Goal: Information Seeking & Learning: Find specific fact

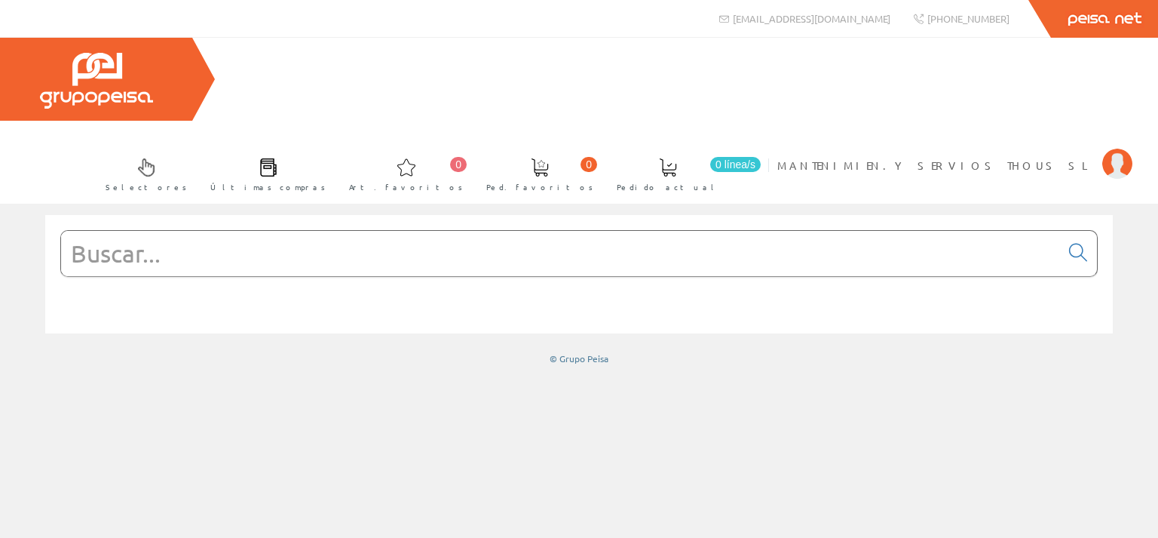
click at [346, 231] on input "text" at bounding box center [560, 253] width 999 height 45
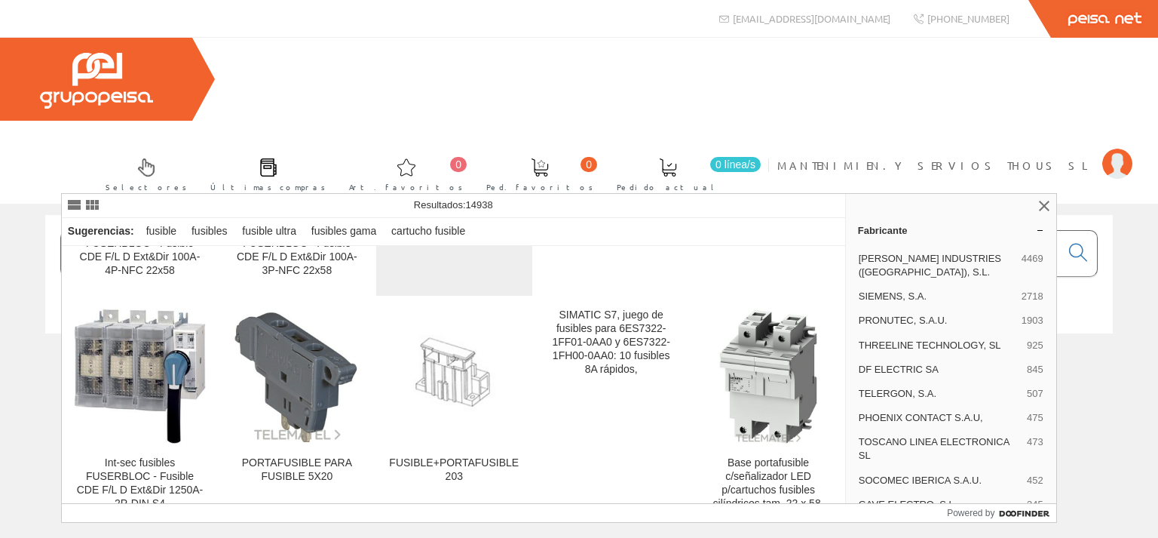
scroll to position [434, 0]
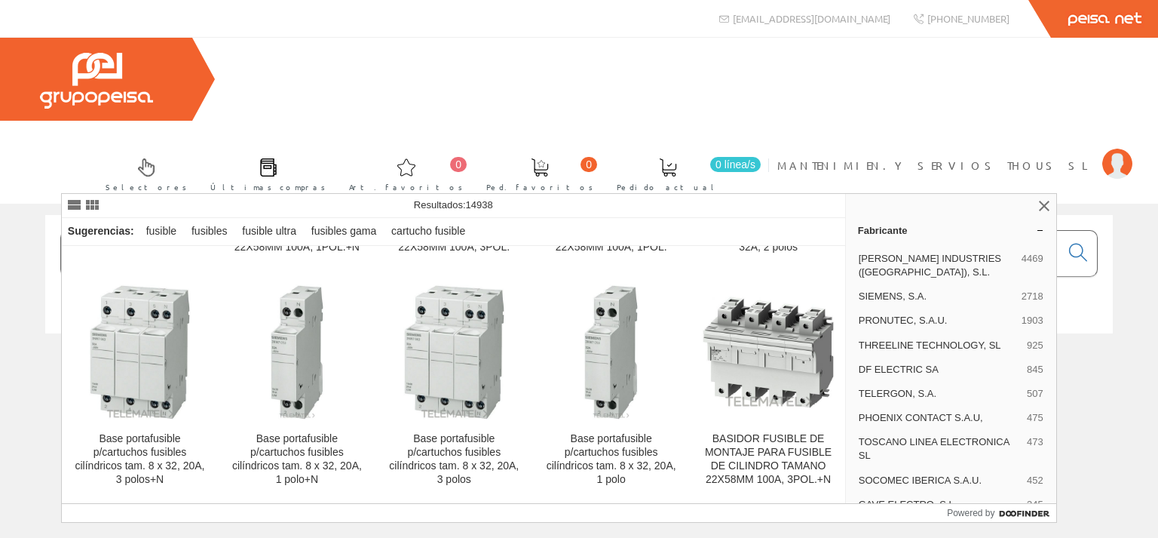
scroll to position [2823, 0]
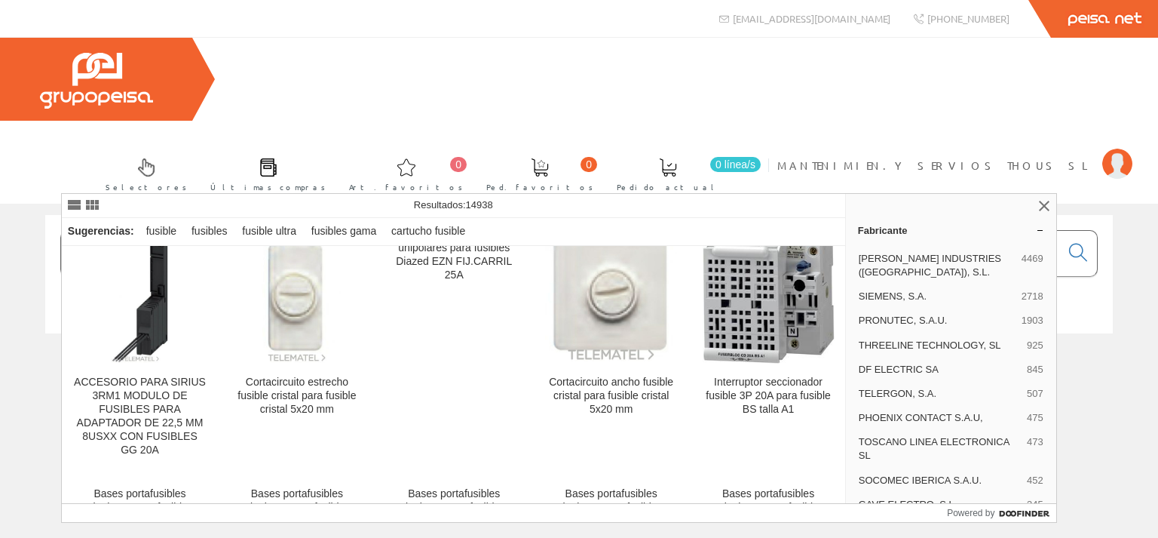
click at [240, 231] on input "FUSIBLE 2R" at bounding box center [560, 253] width 999 height 45
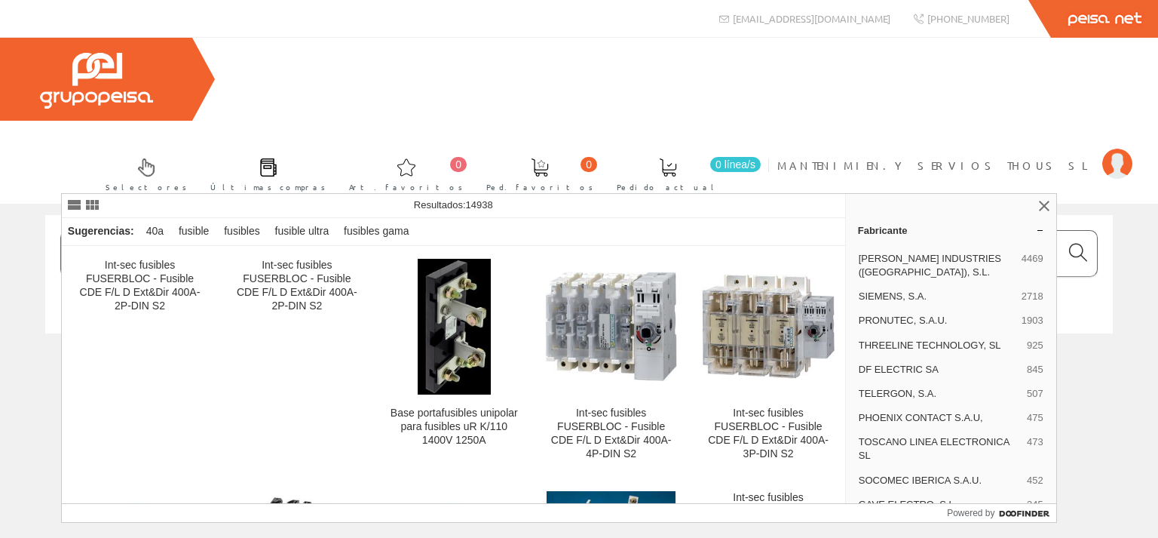
type input "FUSIBLE 2R 40A"
click at [1072, 247] on icon at bounding box center [1078, 252] width 18 height 11
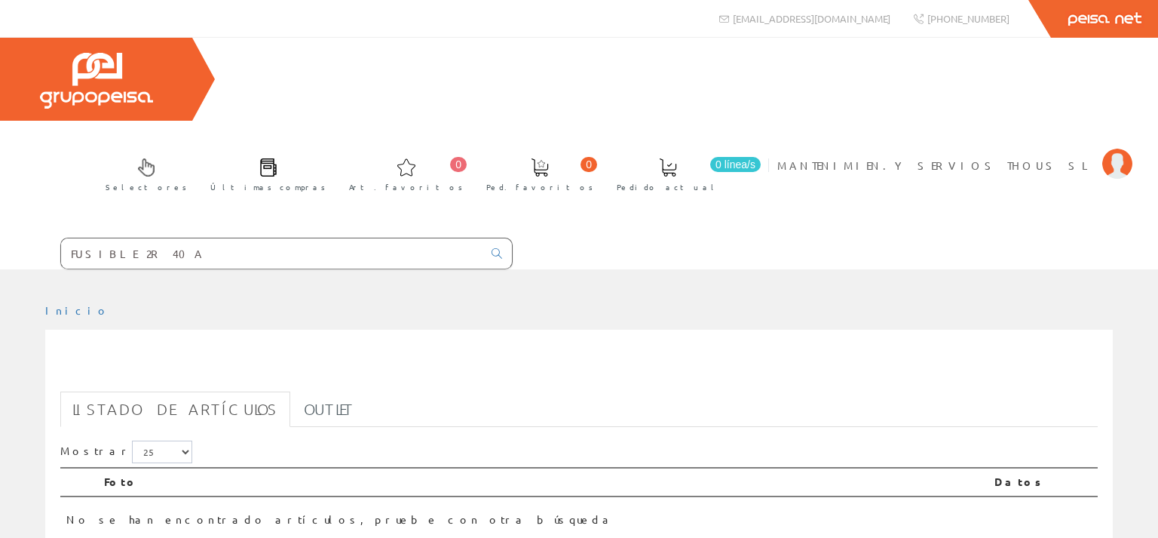
drag, startPoint x: 126, startPoint y: 173, endPoint x: 185, endPoint y: 176, distance: 59.7
click at [185, 238] on input "FUSIBLE 2R 40A" at bounding box center [272, 253] width 422 height 30
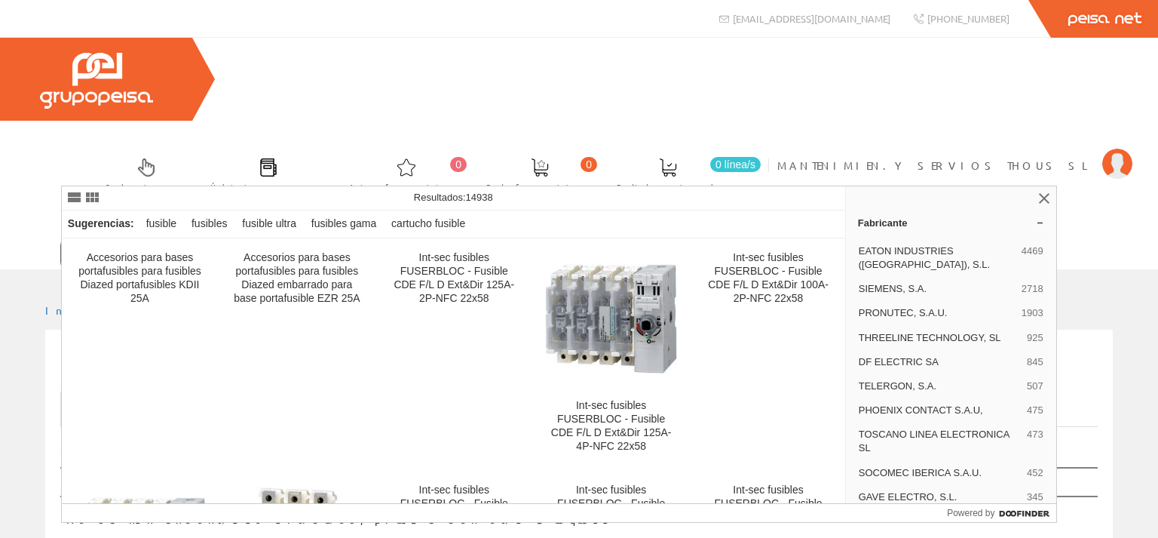
type input "FUSIBLE 2R"
click at [505, 241] on link at bounding box center [497, 254] width 30 height 26
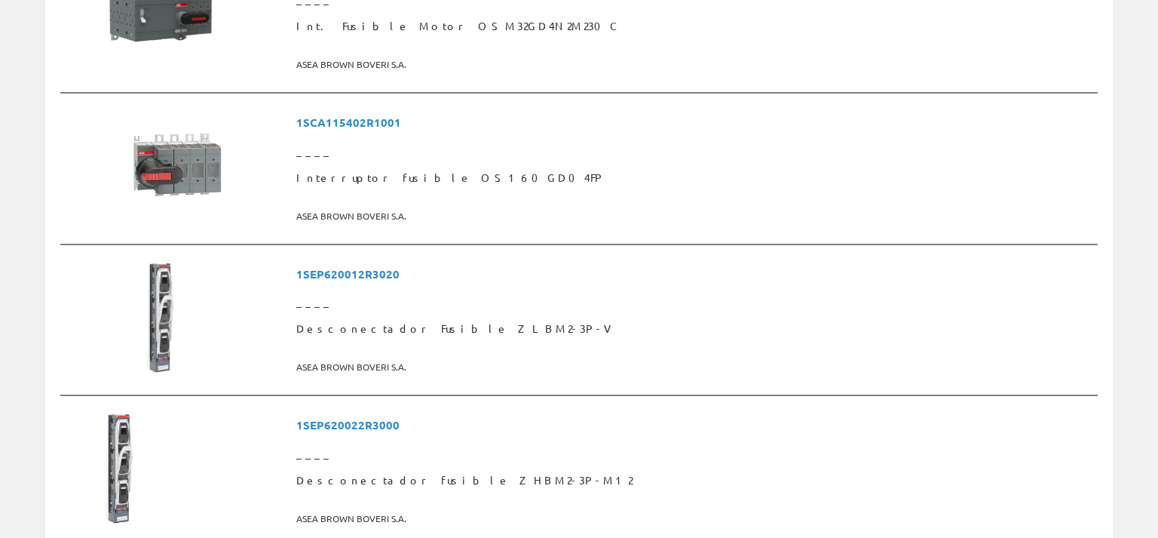
scroll to position [4039, 0]
